Goal: Information Seeking & Learning: Learn about a topic

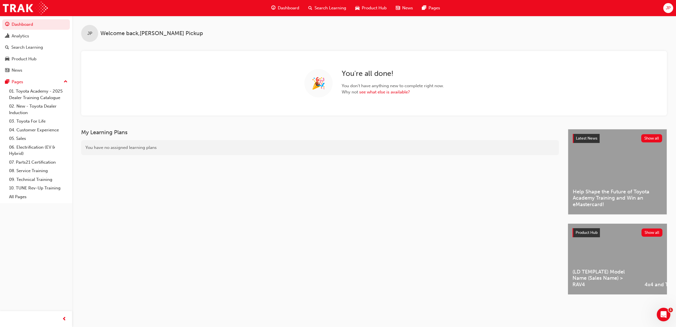
click at [325, 12] on div "Search Learning" at bounding box center [327, 8] width 47 height 12
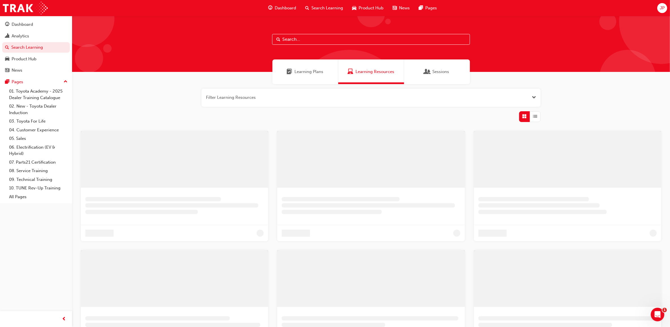
click at [314, 37] on input "text" at bounding box center [371, 39] width 198 height 11
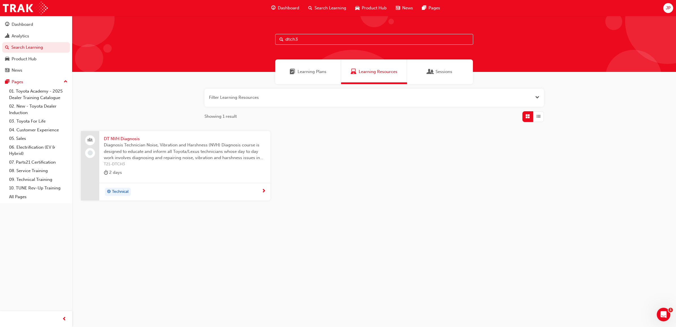
type input "dtch3"
click at [119, 154] on span "Diagnosis Technician Noise, Vibration and Harshness (NVH) Diagnosis course is d…" at bounding box center [185, 151] width 162 height 19
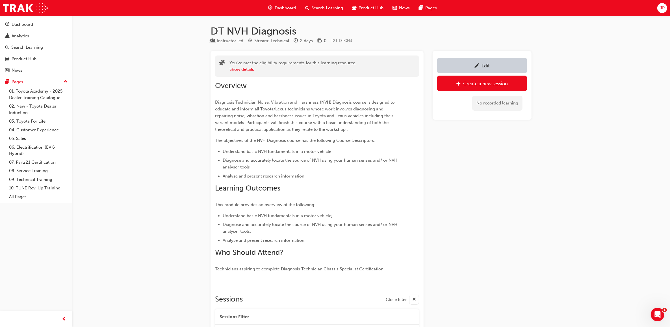
click at [313, 5] on span "Search Learning" at bounding box center [328, 8] width 32 height 7
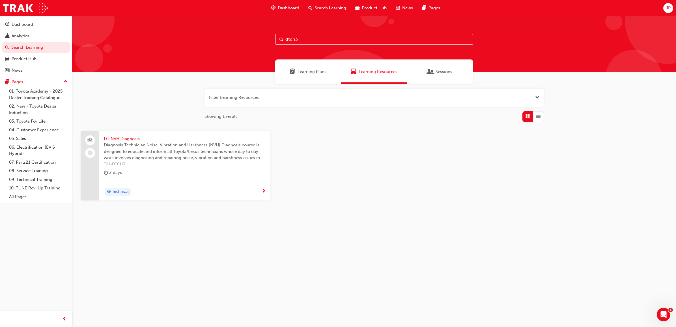
click at [307, 38] on input "dtch3" at bounding box center [374, 39] width 198 height 11
type input "dtch4"
click at [159, 140] on span "DT Automatic Transmission Systems" at bounding box center [185, 138] width 162 height 7
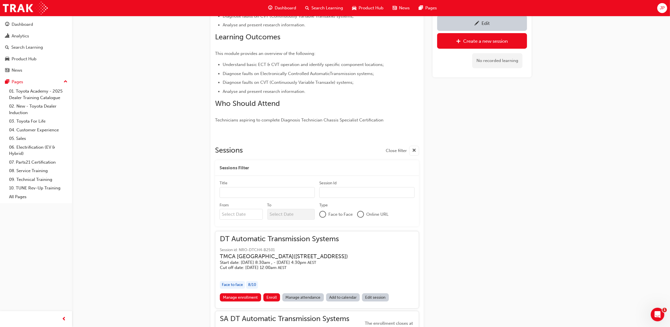
scroll to position [273, 0]
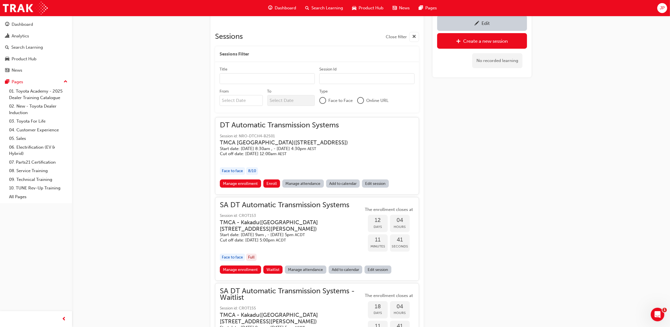
drag, startPoint x: 455, startPoint y: 137, endPoint x: 401, endPoint y: 146, distance: 55.3
click at [401, 146] on div "DT Automatic Transmission Systems Session id: NRO-DTCH4-B2501 TMCA Brisbane ( 2…" at bounding box center [317, 150] width 195 height 57
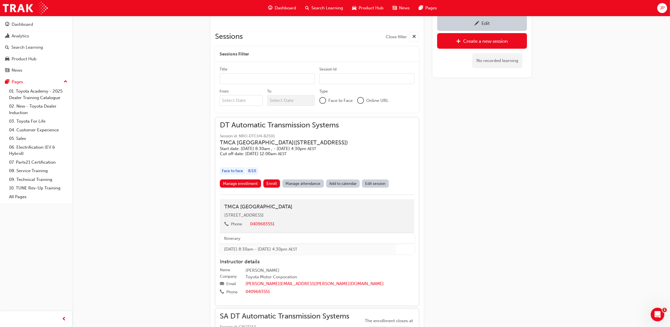
click at [401, 146] on div "DT Automatic Transmission Systems Session id: NRO-DTCH4-B2501 TMCA Brisbane ( 2…" at bounding box center [317, 150] width 195 height 57
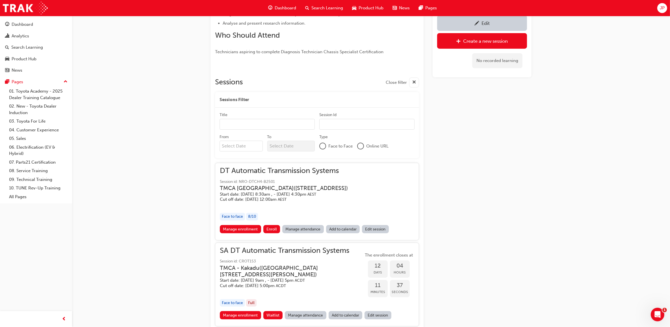
scroll to position [26, 0]
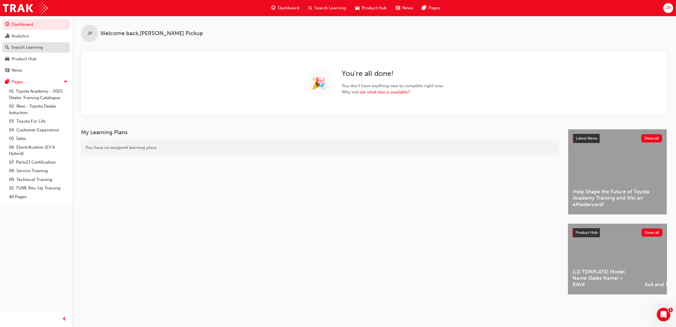
click at [39, 46] on div "Search Learning" at bounding box center [27, 47] width 32 height 7
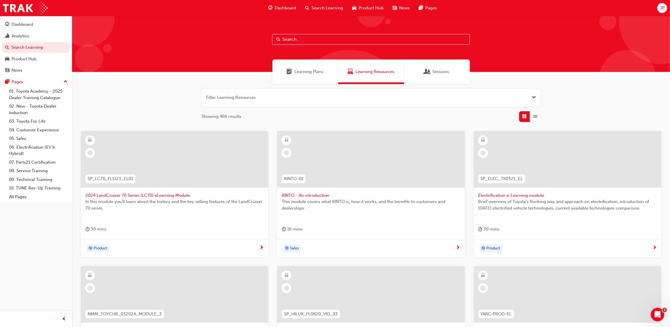
click at [310, 40] on input "text" at bounding box center [371, 39] width 198 height 11
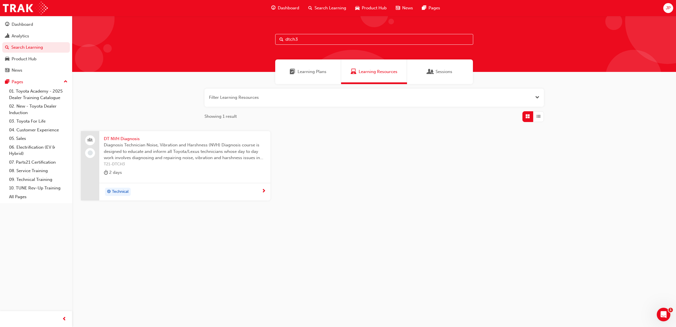
type input "dtch3"
click at [135, 140] on span "DT NVH Diagnosis" at bounding box center [185, 138] width 162 height 7
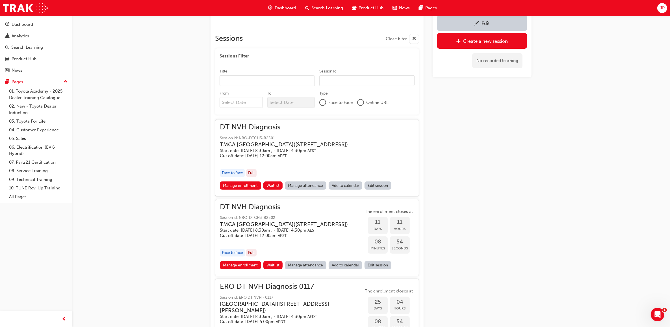
scroll to position [262, 0]
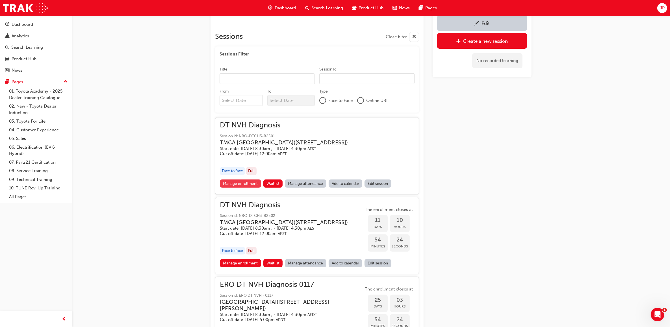
click at [245, 184] on link "Manage enrollment" at bounding box center [240, 183] width 41 height 8
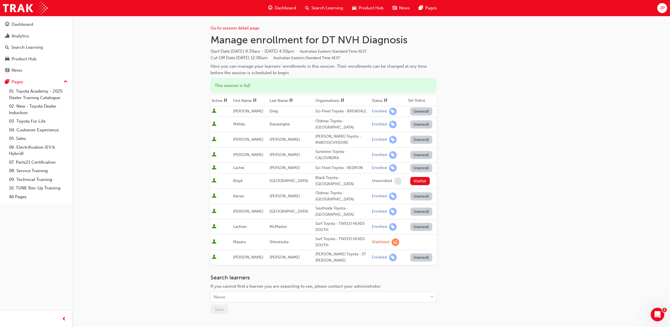
click at [334, 6] on span "Search Learning" at bounding box center [328, 8] width 32 height 7
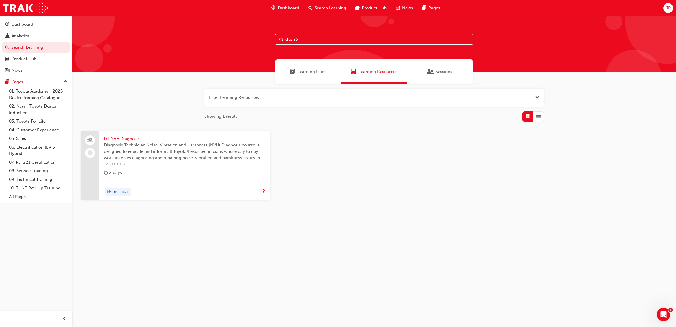
click at [315, 40] on input "dtch3" at bounding box center [374, 39] width 198 height 11
type input "dtch4"
click at [166, 140] on span "DT Automatic Transmission Systems" at bounding box center [185, 138] width 162 height 7
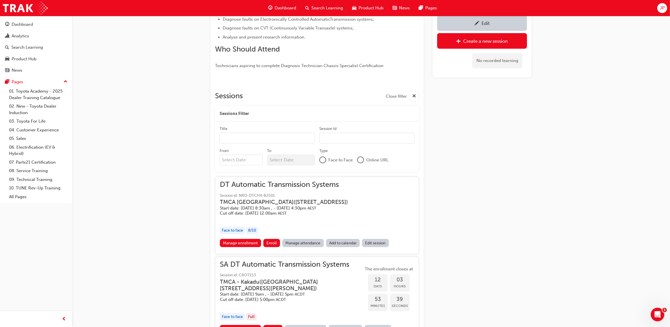
scroll to position [309, 0]
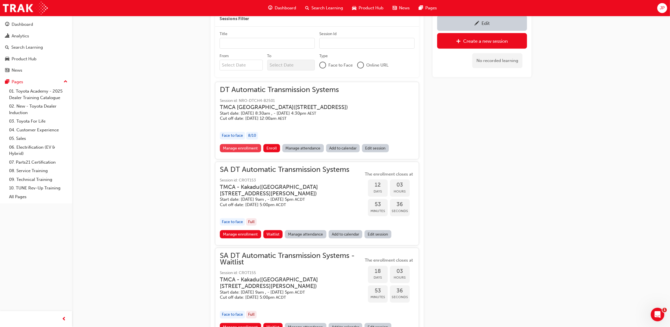
click at [242, 148] on link "Manage enrollment" at bounding box center [240, 148] width 41 height 8
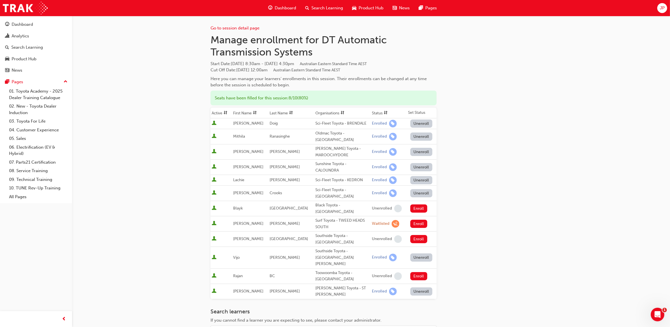
click at [323, 5] on span "Search Learning" at bounding box center [328, 8] width 32 height 7
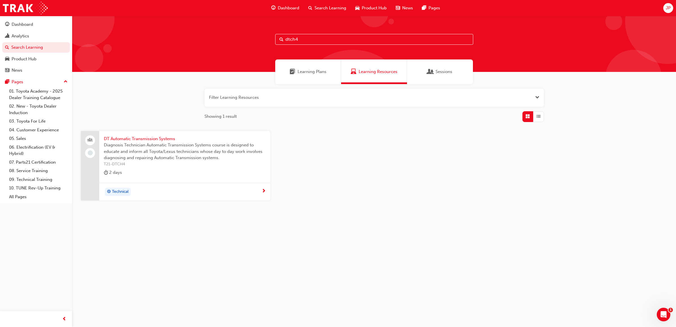
click at [301, 47] on div "dtch4" at bounding box center [374, 44] width 604 height 56
click at [303, 41] on input "dtch4" at bounding box center [374, 39] width 198 height 11
type input "dtch3"
click at [122, 144] on span "Diagnosis Technician Noise, Vibration and Harshness (NVH) Diagnosis course is d…" at bounding box center [185, 151] width 162 height 19
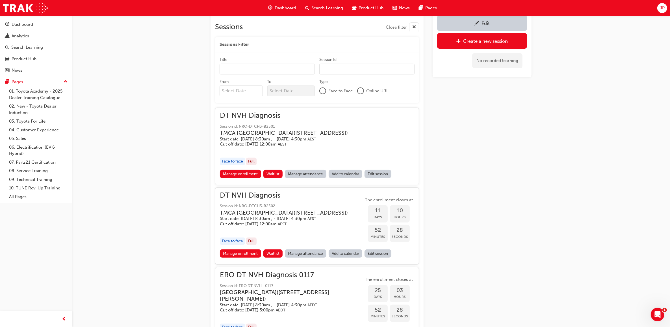
scroll to position [344, 0]
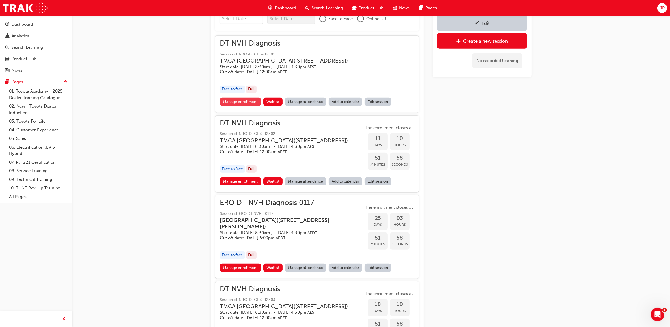
click at [239, 103] on link "Manage enrollment" at bounding box center [240, 102] width 41 height 8
